Goal: Task Accomplishment & Management: Manage account settings

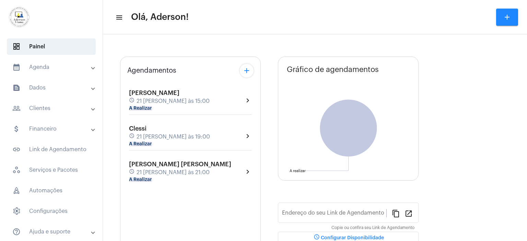
click at [47, 110] on mat-panel-title "people_outline Clientes" at bounding box center [51, 108] width 79 height 8
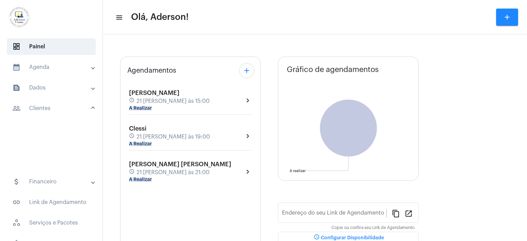
click at [47, 110] on mat-panel-title "people_outline Clientes" at bounding box center [51, 108] width 79 height 8
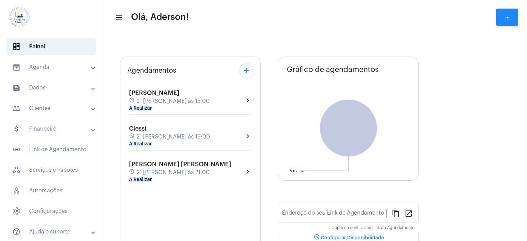
click at [52, 106] on mat-panel-title "people_outline Clientes" at bounding box center [51, 108] width 79 height 8
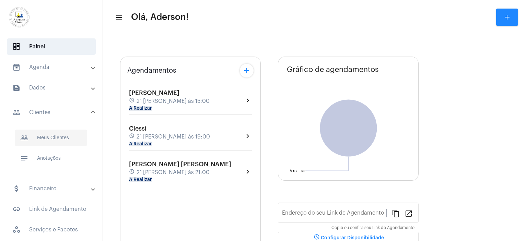
click at [61, 141] on span "people_outline Meus Clientes" at bounding box center [51, 138] width 72 height 16
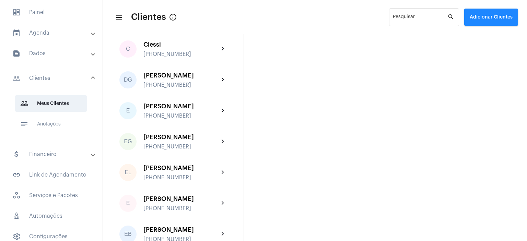
scroll to position [206, 0]
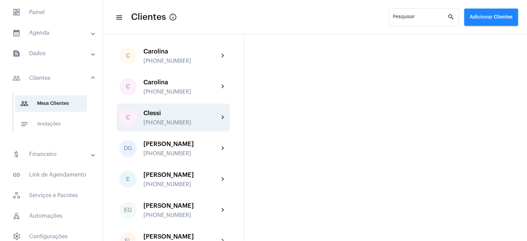
click at [165, 110] on div "Clessi [PHONE_NUMBER]" at bounding box center [182, 118] width 76 height 16
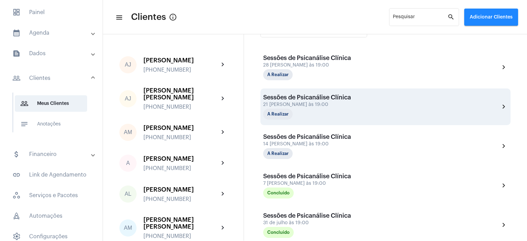
scroll to position [206, 0]
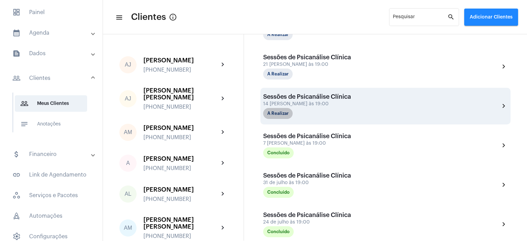
click at [283, 115] on mat-chip "A Realizar" at bounding box center [278, 113] width 30 height 11
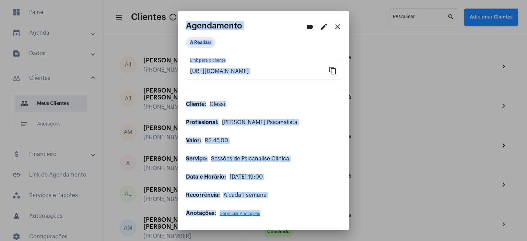
click at [280, 41] on div "A Realizar" at bounding box center [263, 44] width 155 height 14
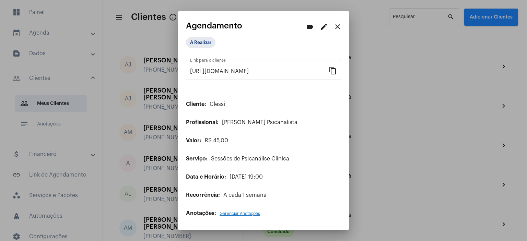
click at [280, 41] on div "A Realizar" at bounding box center [263, 44] width 155 height 14
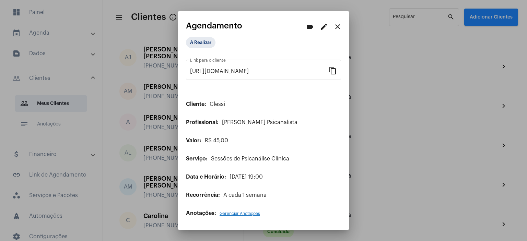
scroll to position [103, 0]
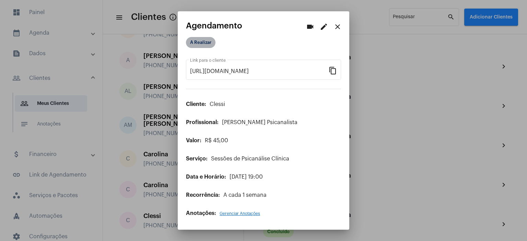
click at [198, 42] on mat-chip "A Realizar" at bounding box center [201, 42] width 30 height 11
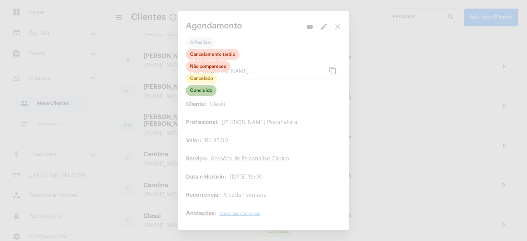
click at [206, 92] on mat-chip "Concluído" at bounding box center [201, 90] width 31 height 11
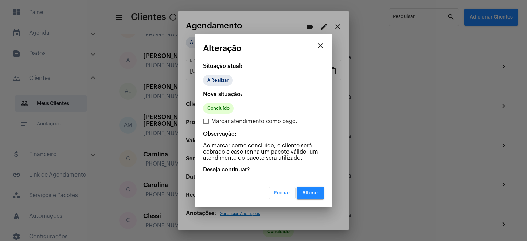
click at [313, 191] on span "Alterar" at bounding box center [311, 193] width 16 height 5
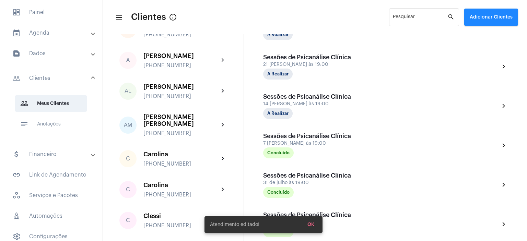
scroll to position [206, 0]
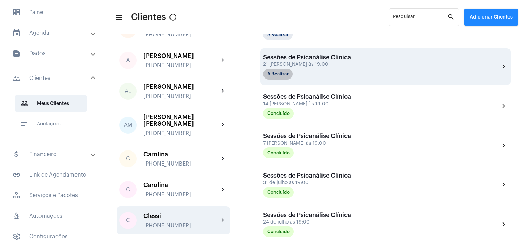
click at [289, 69] on mat-chip "A Realizar" at bounding box center [278, 74] width 30 height 11
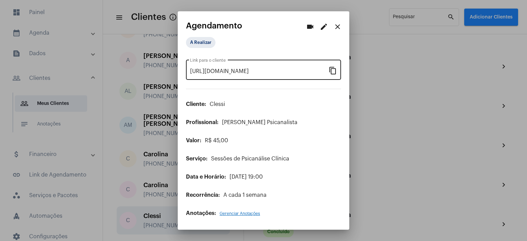
click at [336, 73] on mat-icon "content_copy" at bounding box center [333, 70] width 8 height 8
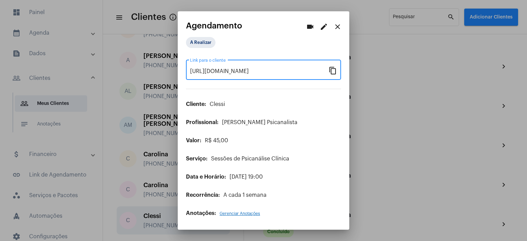
click at [336, 26] on mat-icon "close" at bounding box center [338, 27] width 8 height 8
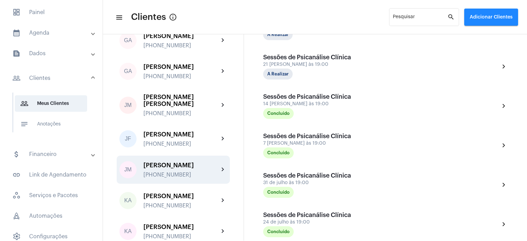
scroll to position [584, 0]
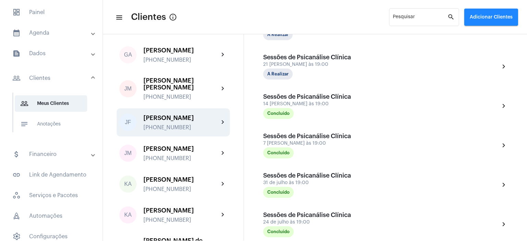
click at [169, 115] on div "[PERSON_NAME]" at bounding box center [182, 118] width 76 height 7
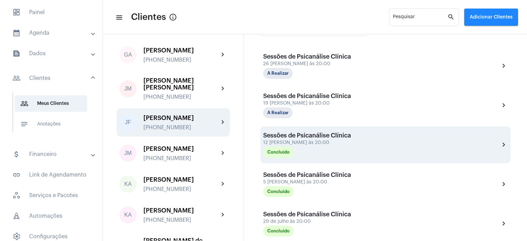
scroll to position [155, 0]
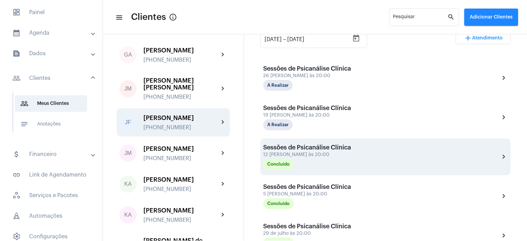
click at [312, 114] on div "19 [PERSON_NAME] às 20:00" at bounding box center [307, 115] width 88 height 5
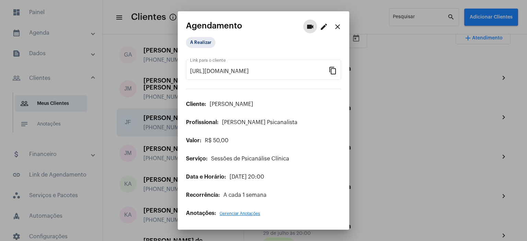
click at [321, 27] on mat-icon "edit" at bounding box center [324, 27] width 8 height 8
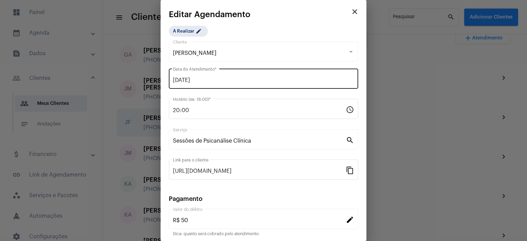
click at [229, 77] on div "[DATE] Data do Atendimento *" at bounding box center [263, 78] width 181 height 22
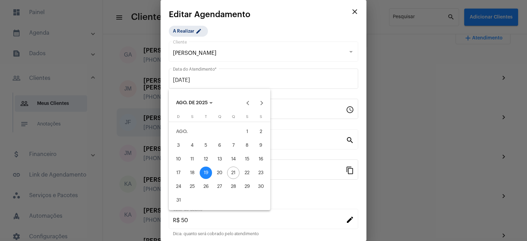
click at [234, 170] on div "21" at bounding box center [233, 173] width 12 height 12
type input "[DATE]"
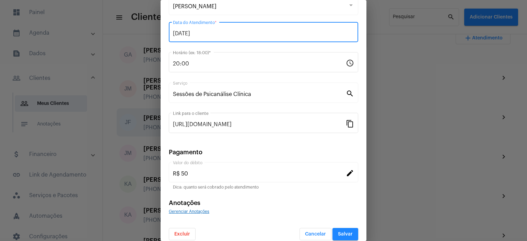
scroll to position [53, 0]
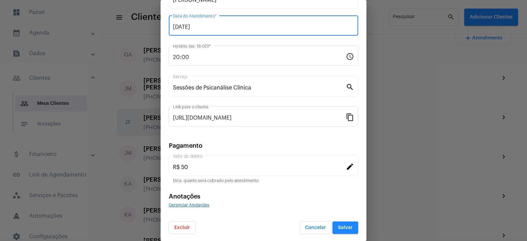
click at [342, 226] on span "Salvar" at bounding box center [345, 228] width 15 height 5
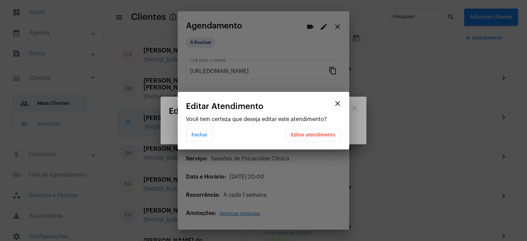
scroll to position [0, 0]
click at [326, 133] on span "Editar atendimento" at bounding box center [313, 135] width 45 height 5
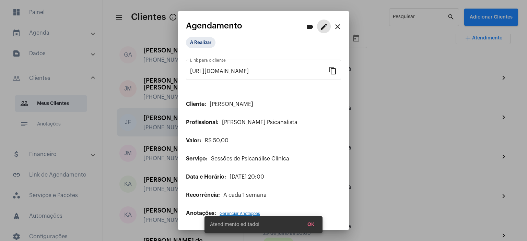
click at [339, 26] on mat-icon "close" at bounding box center [338, 27] width 8 height 8
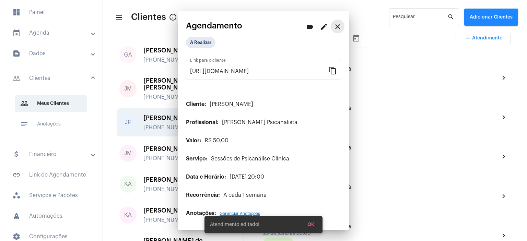
scroll to position [584, 0]
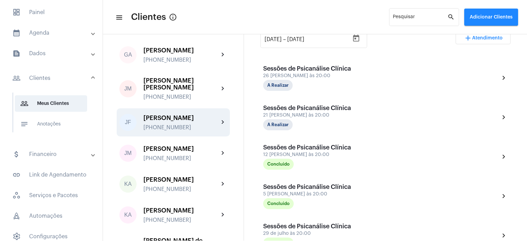
click at [167, 125] on div "[PHONE_NUMBER]" at bounding box center [182, 128] width 76 height 6
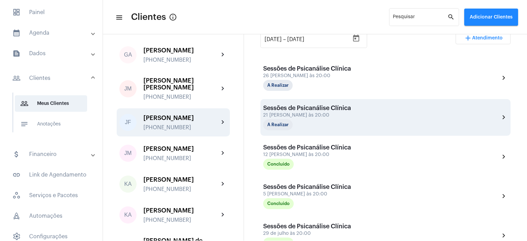
click at [293, 113] on div "21 [PERSON_NAME] às 20:00" at bounding box center [307, 115] width 88 height 5
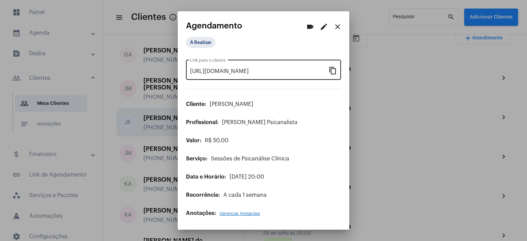
click at [337, 71] on mat-icon "content_copy" at bounding box center [333, 70] width 8 height 8
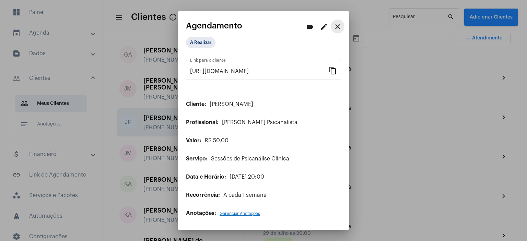
click at [338, 27] on mat-icon "close" at bounding box center [338, 27] width 8 height 8
